Goal: Transaction & Acquisition: Purchase product/service

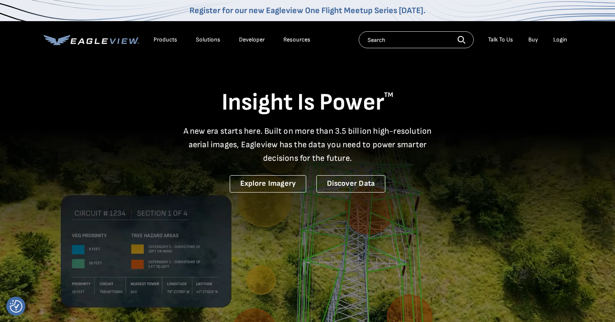
click at [558, 39] on div "Login" at bounding box center [560, 40] width 14 height 8
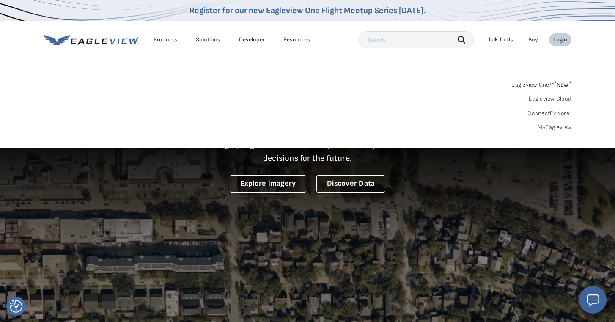
click at [562, 122] on div "Eagleview One™ * NEW * Eagleview Cloud ConnectExplorer MyEagleview" at bounding box center [308, 105] width 528 height 52
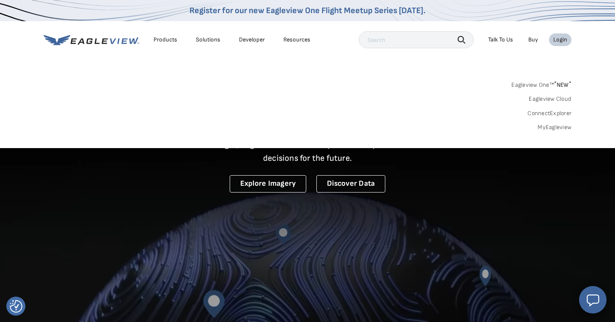
click at [562, 126] on link "MyEagleview" at bounding box center [555, 128] width 34 height 8
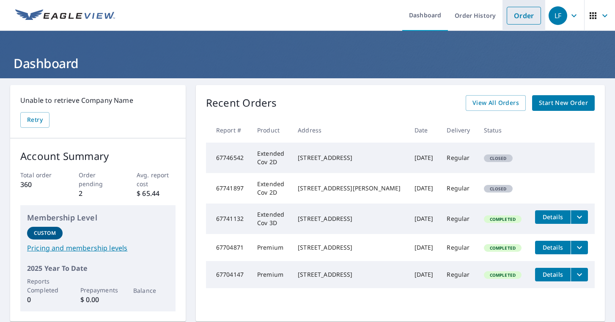
click at [536, 14] on link "Order" at bounding box center [524, 16] width 34 height 18
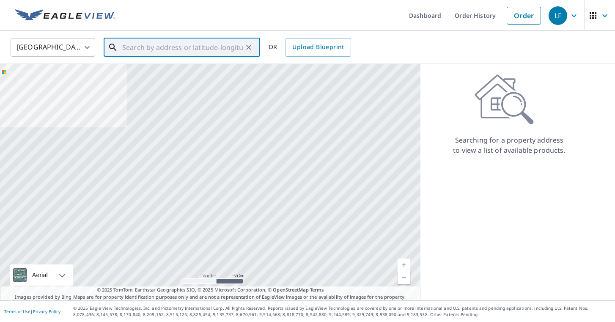
click at [203, 47] on input "text" at bounding box center [182, 48] width 121 height 24
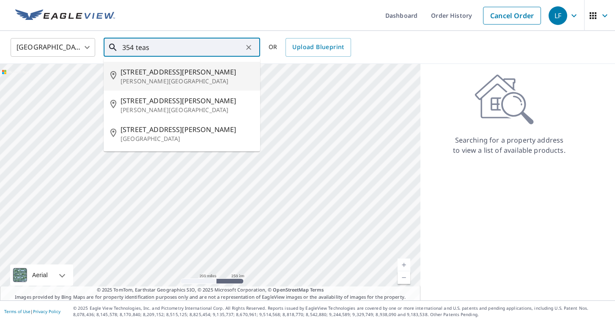
click at [164, 74] on span "354 Teasley Ln" at bounding box center [187, 72] width 133 height 10
type input "354 Teasley Ln Hartwell, GA 30643"
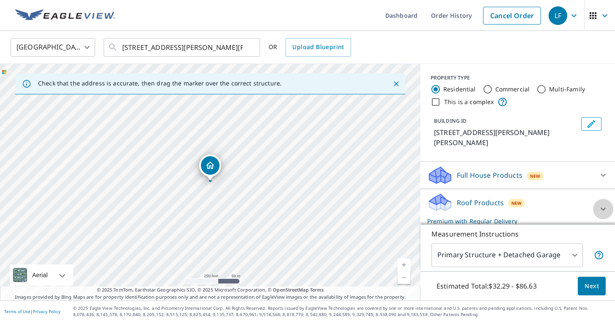
click at [607, 204] on icon at bounding box center [603, 209] width 10 height 10
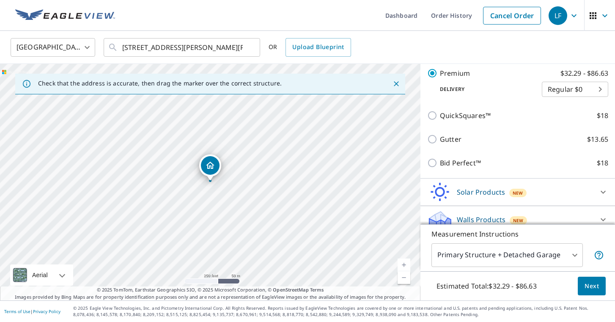
scroll to position [163, 0]
click at [588, 286] on span "Next" at bounding box center [592, 286] width 14 height 11
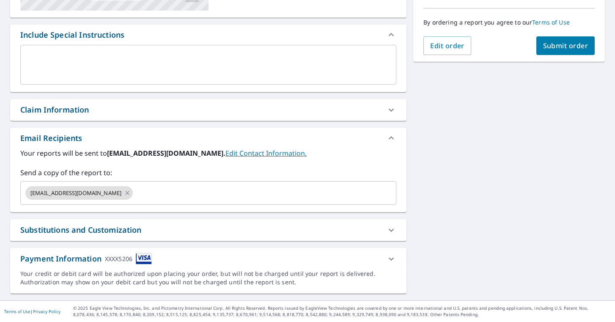
scroll to position [208, 0]
click at [262, 203] on div "assist@fowlerexteriors.com ​" at bounding box center [208, 193] width 376 height 24
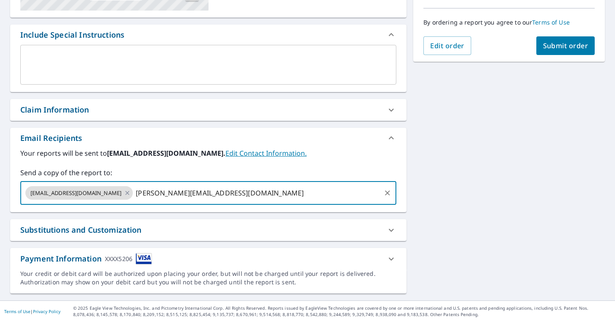
type input "justin@fowlerexteriors.com"
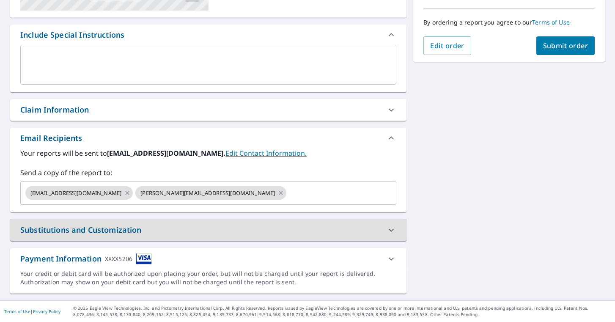
scroll to position [0, 0]
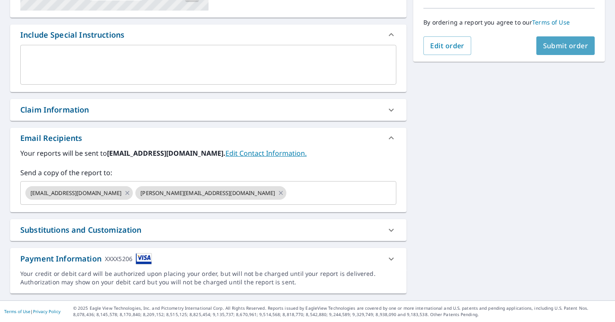
click at [553, 47] on span "Submit order" at bounding box center [565, 45] width 45 height 9
checkbox input "true"
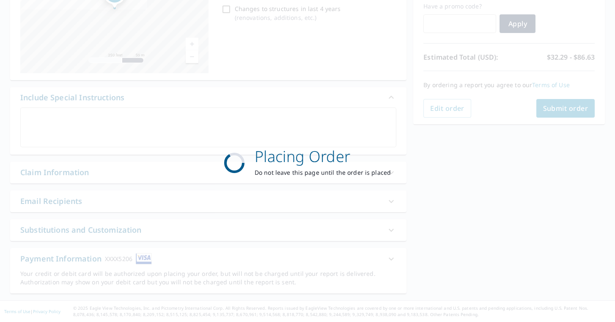
scroll to position [146, 0]
